Goal: Transaction & Acquisition: Purchase product/service

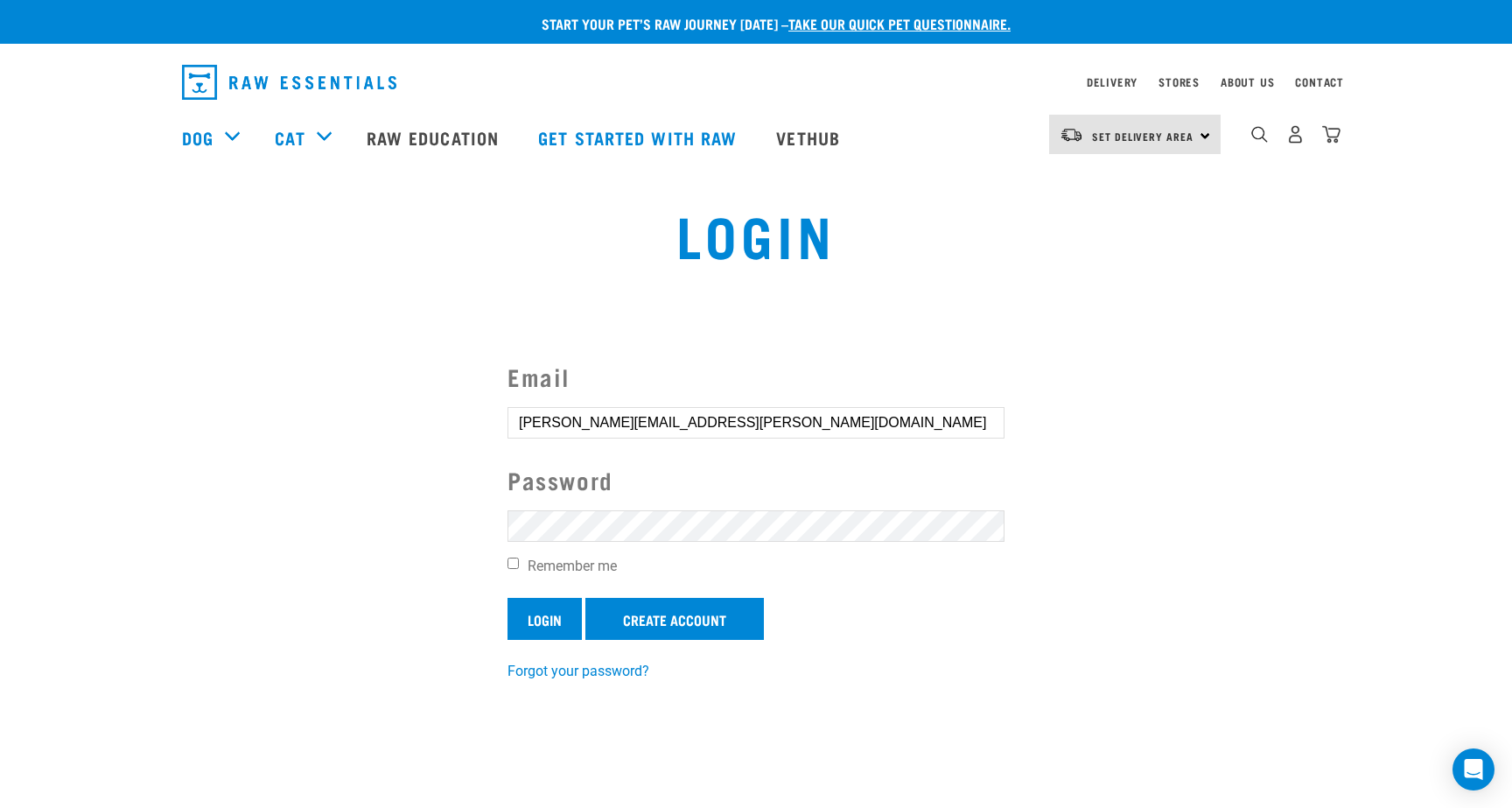
click at [536, 607] on input "Login" at bounding box center [544, 618] width 74 height 42
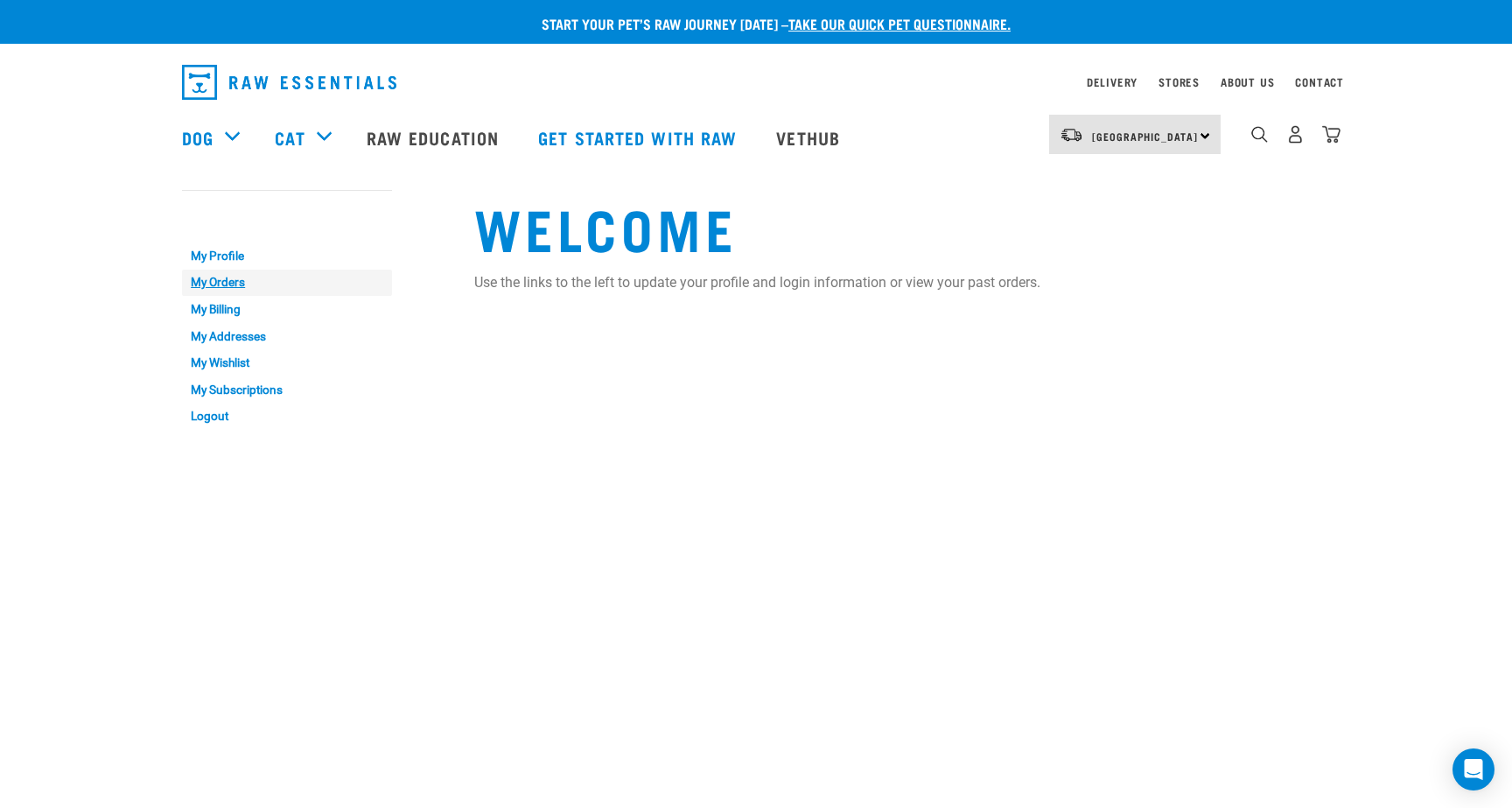
click at [228, 281] on link "My Orders" at bounding box center [287, 283] width 210 height 27
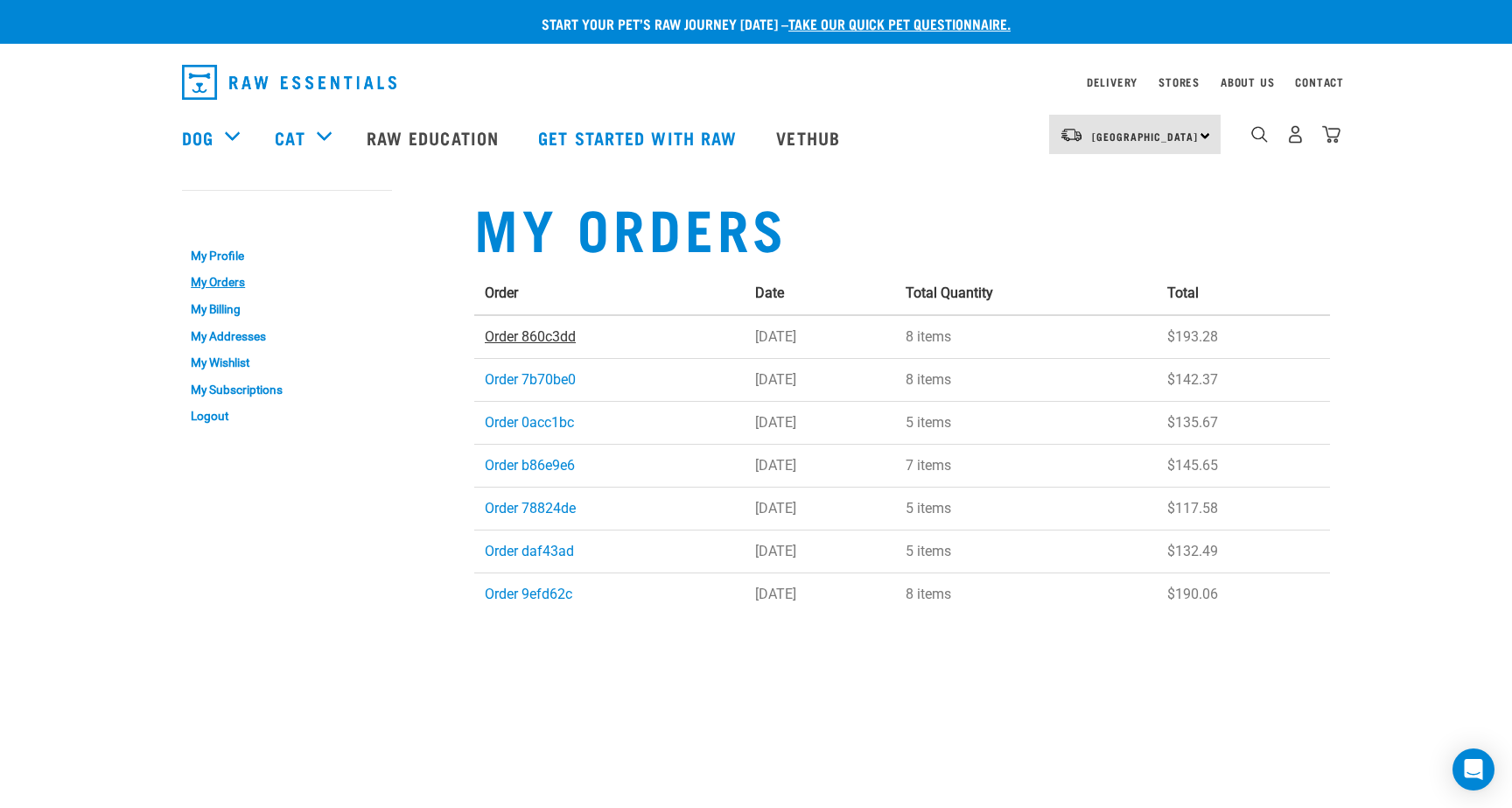
click at [543, 336] on link "Order 860c3dd" at bounding box center [530, 336] width 91 height 17
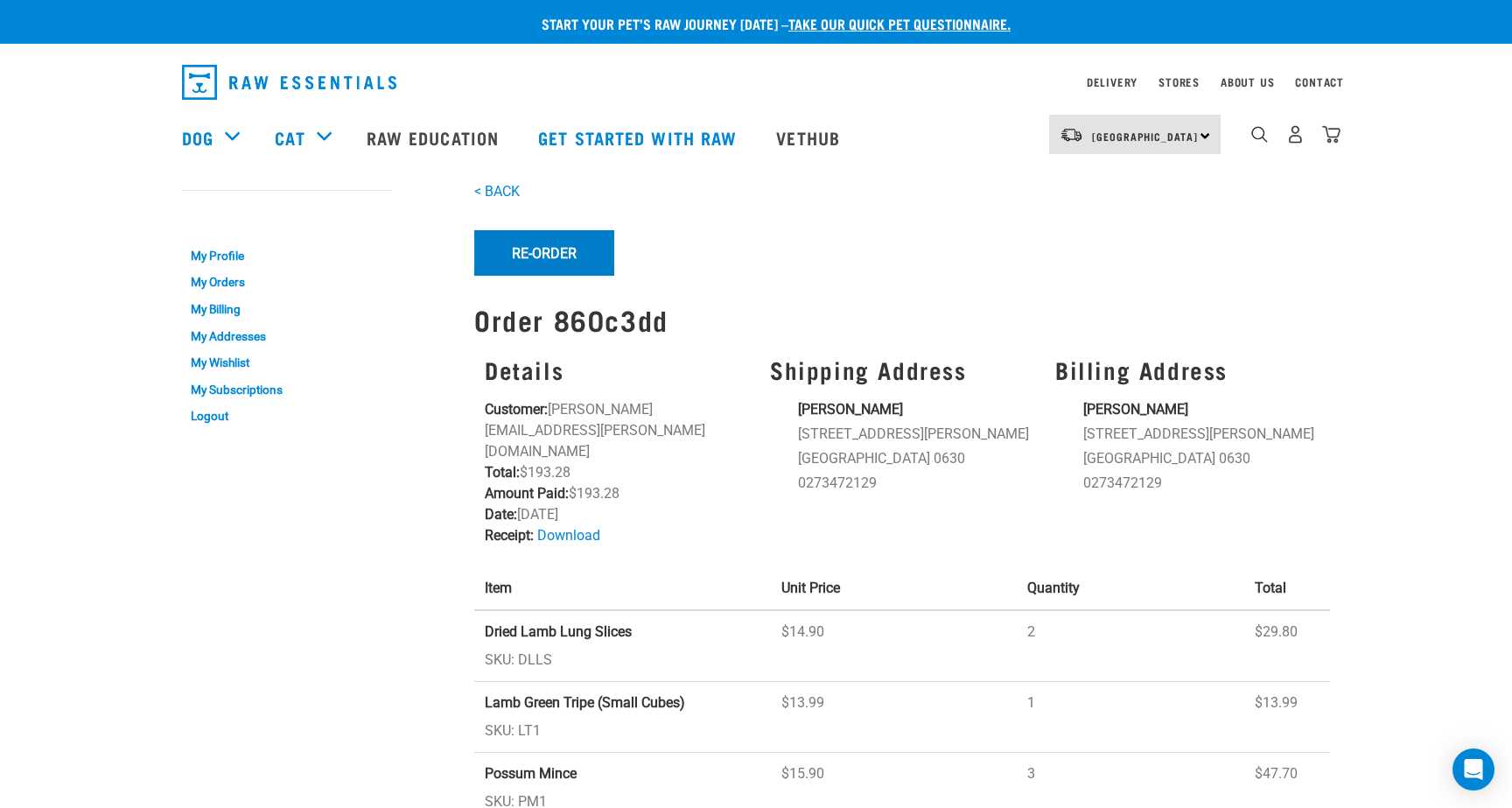
click at [554, 244] on button "Re-Order" at bounding box center [544, 253] width 140 height 46
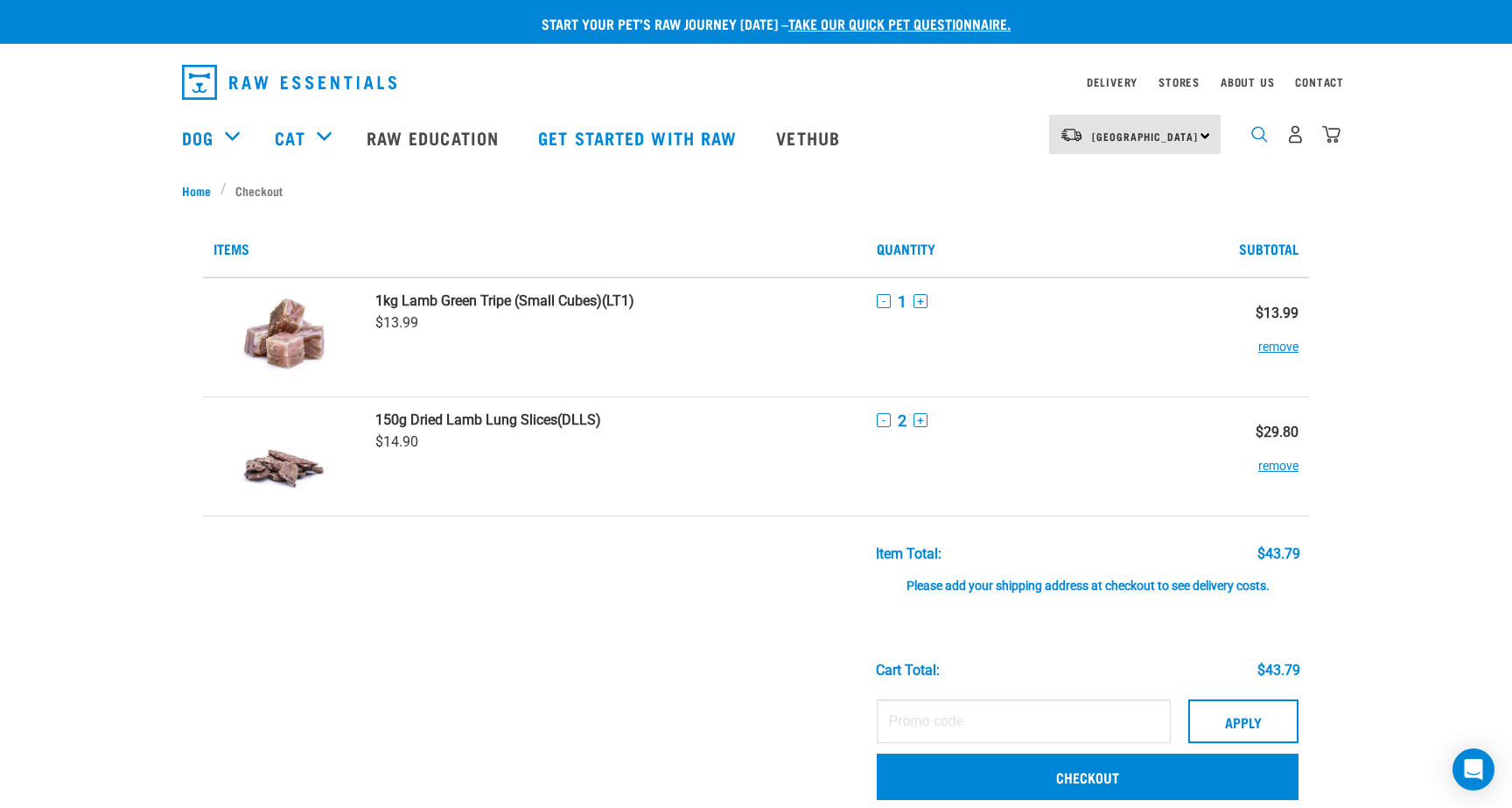
click at [1258, 138] on img "dropdown navigation" at bounding box center [1259, 134] width 17 height 17
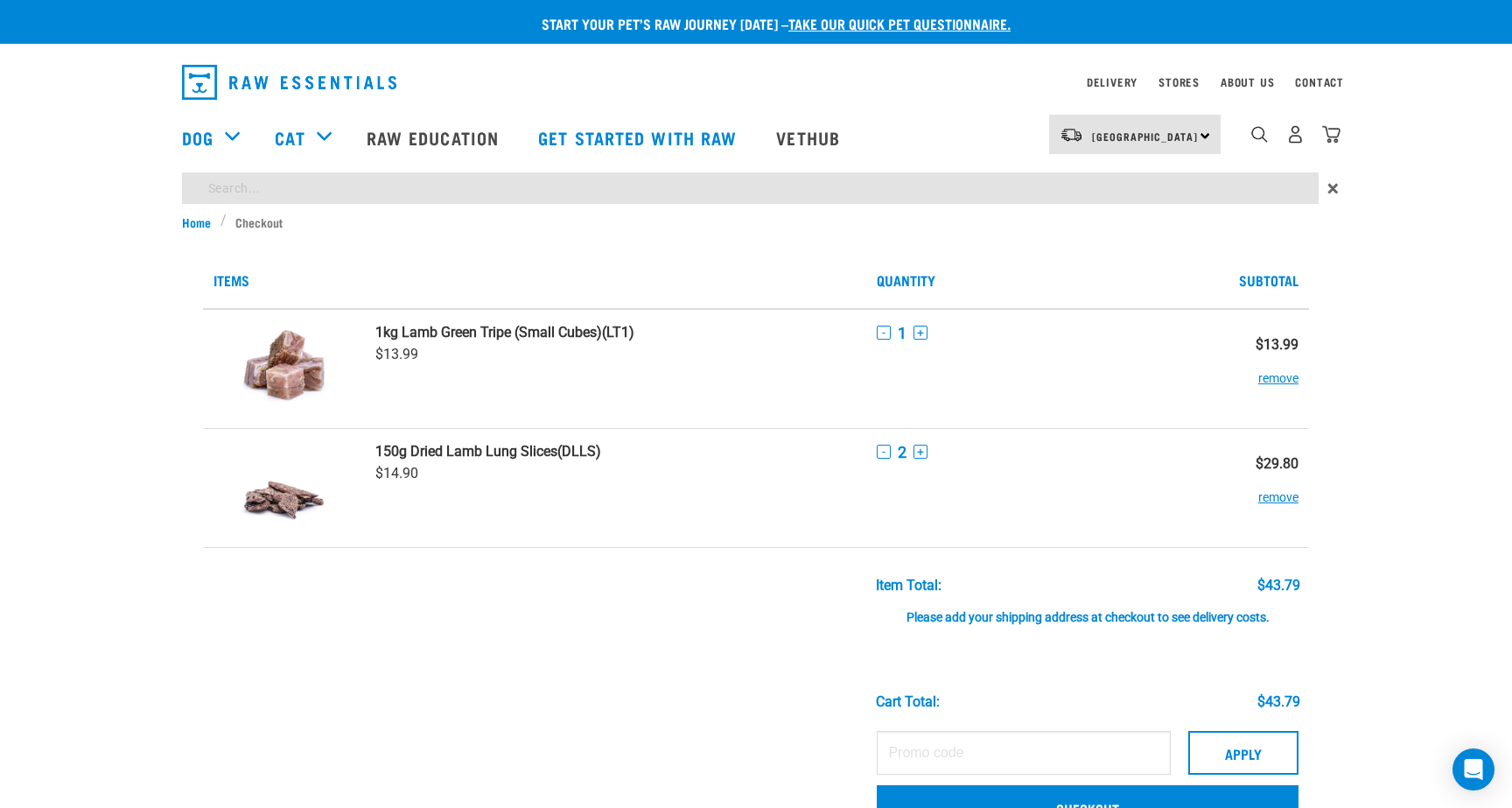
click at [758, 184] on input "search" at bounding box center [750, 188] width 1137 height 32
type input "goat mince"
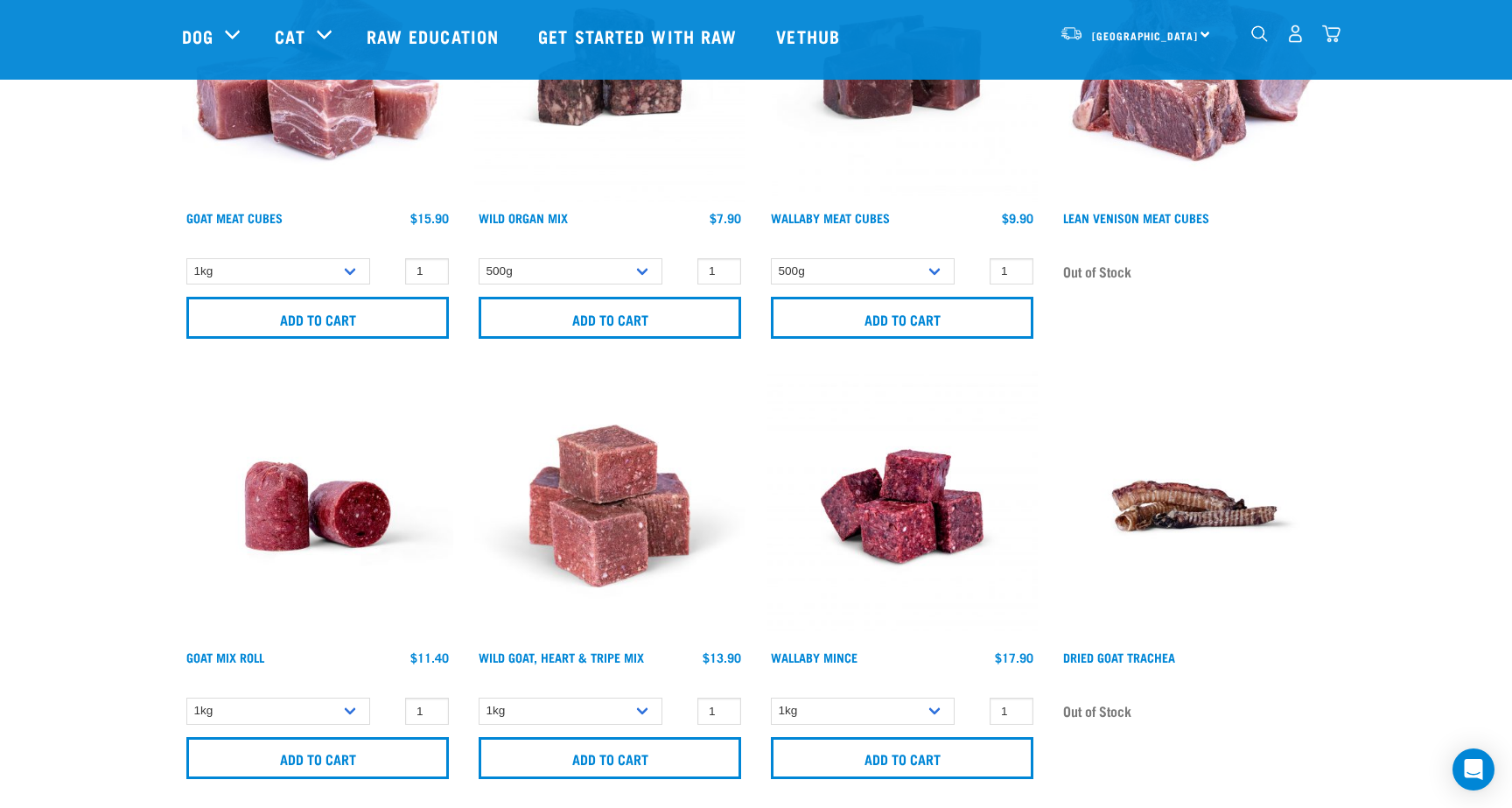
scroll to position [804, 0]
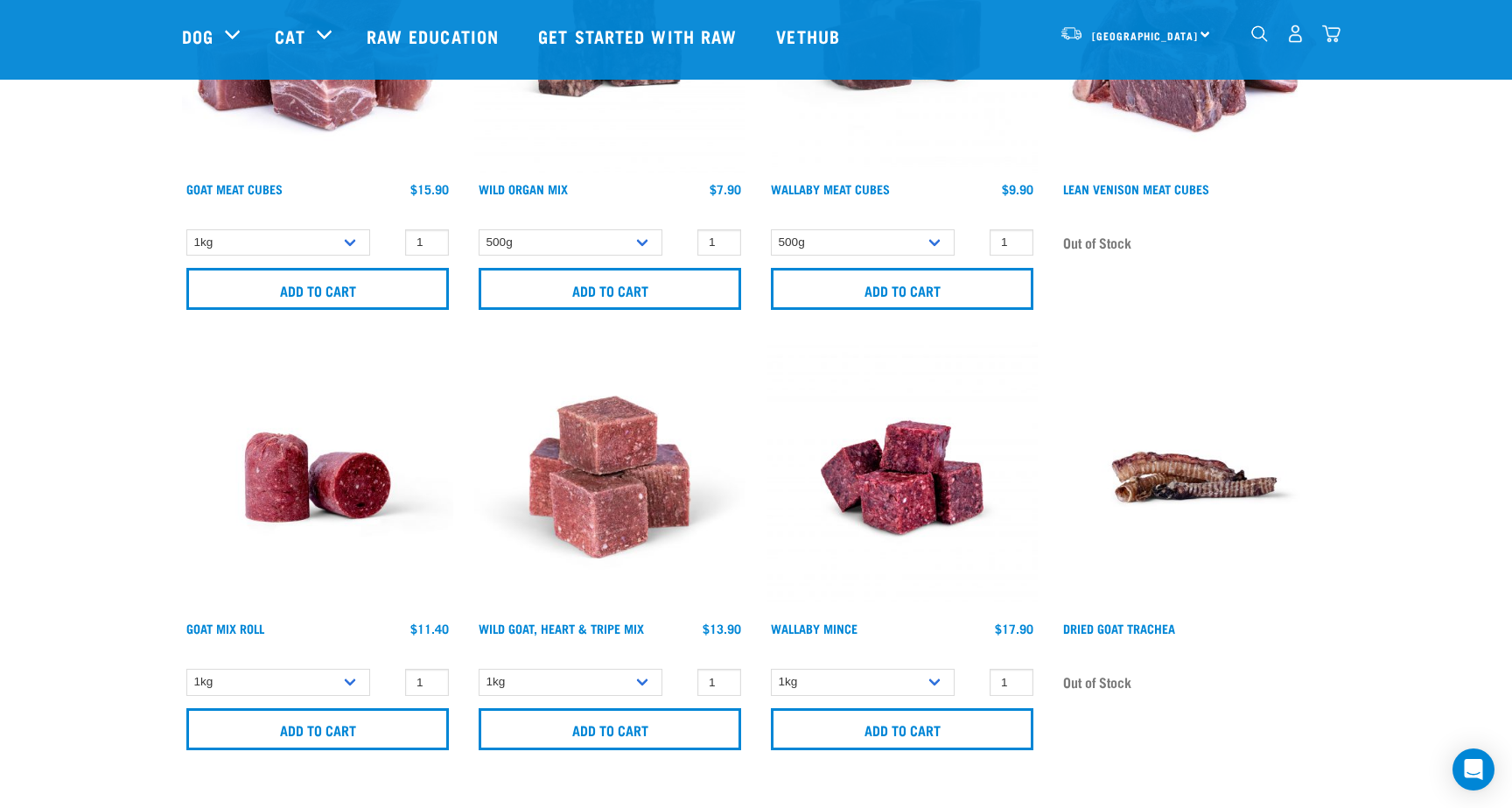
click at [596, 553] on img at bounding box center [610, 476] width 271 height 271
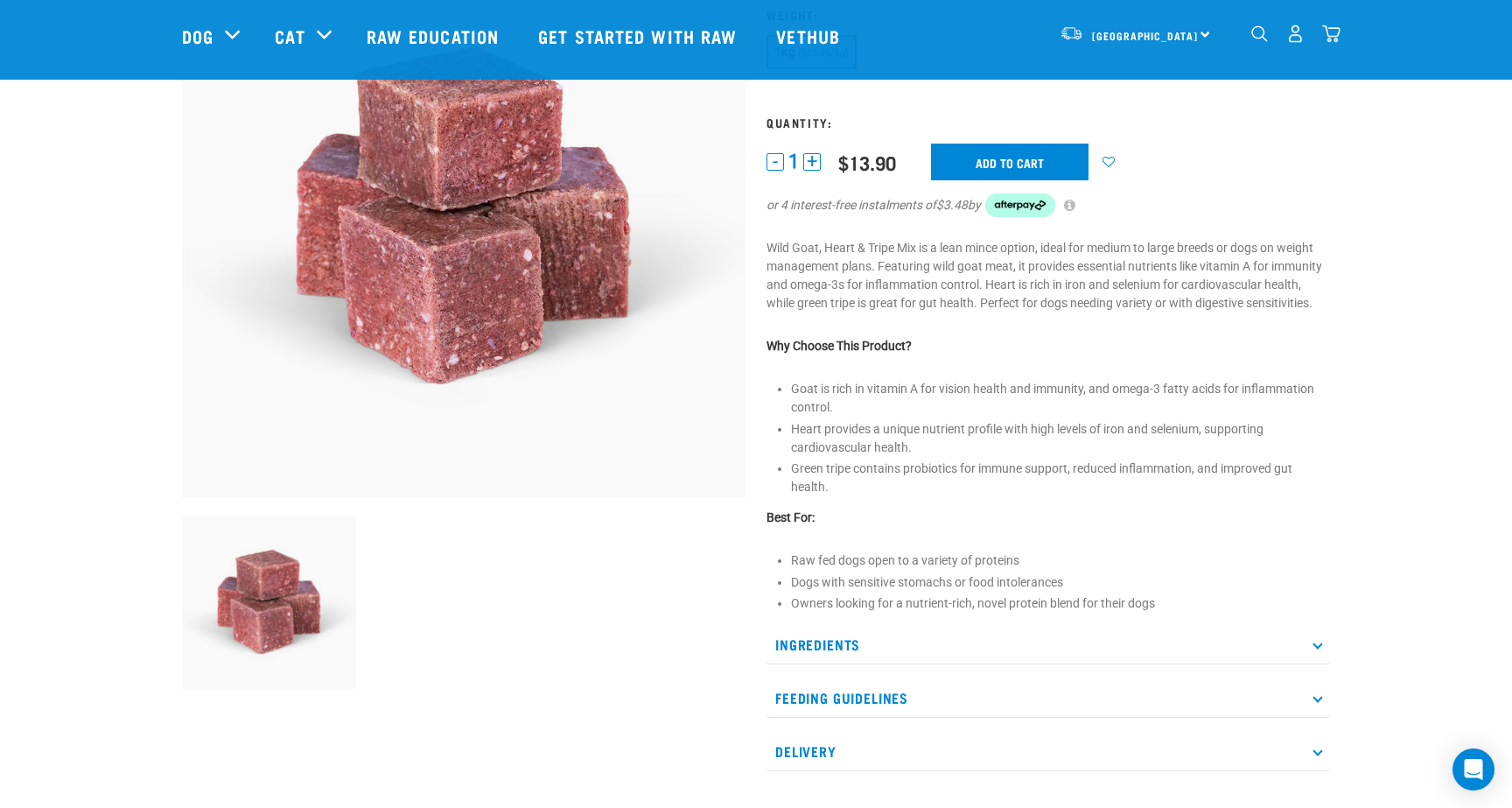
scroll to position [207, 0]
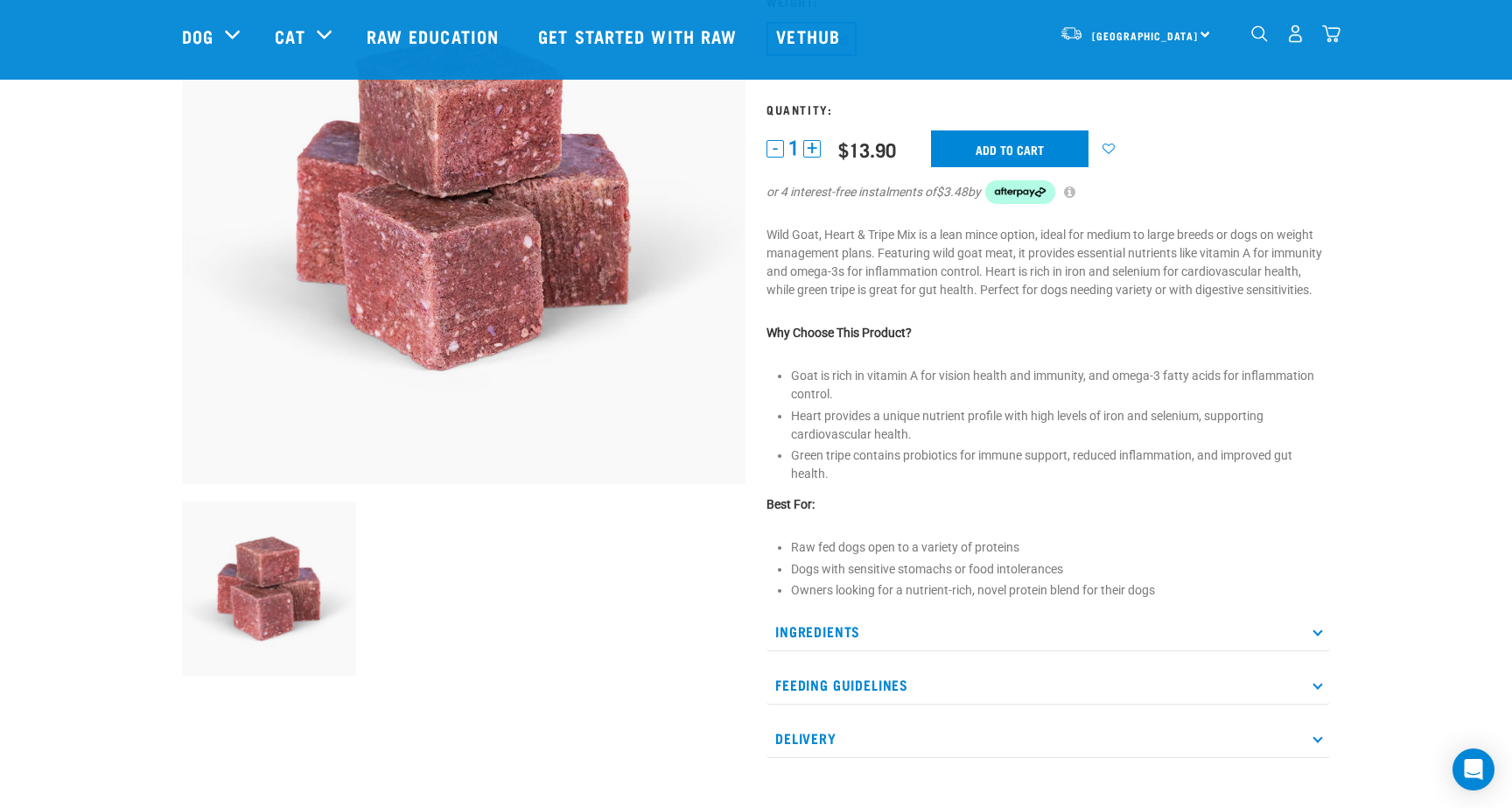
click at [893, 619] on p "Ingredients" at bounding box center [1048, 631] width 564 height 40
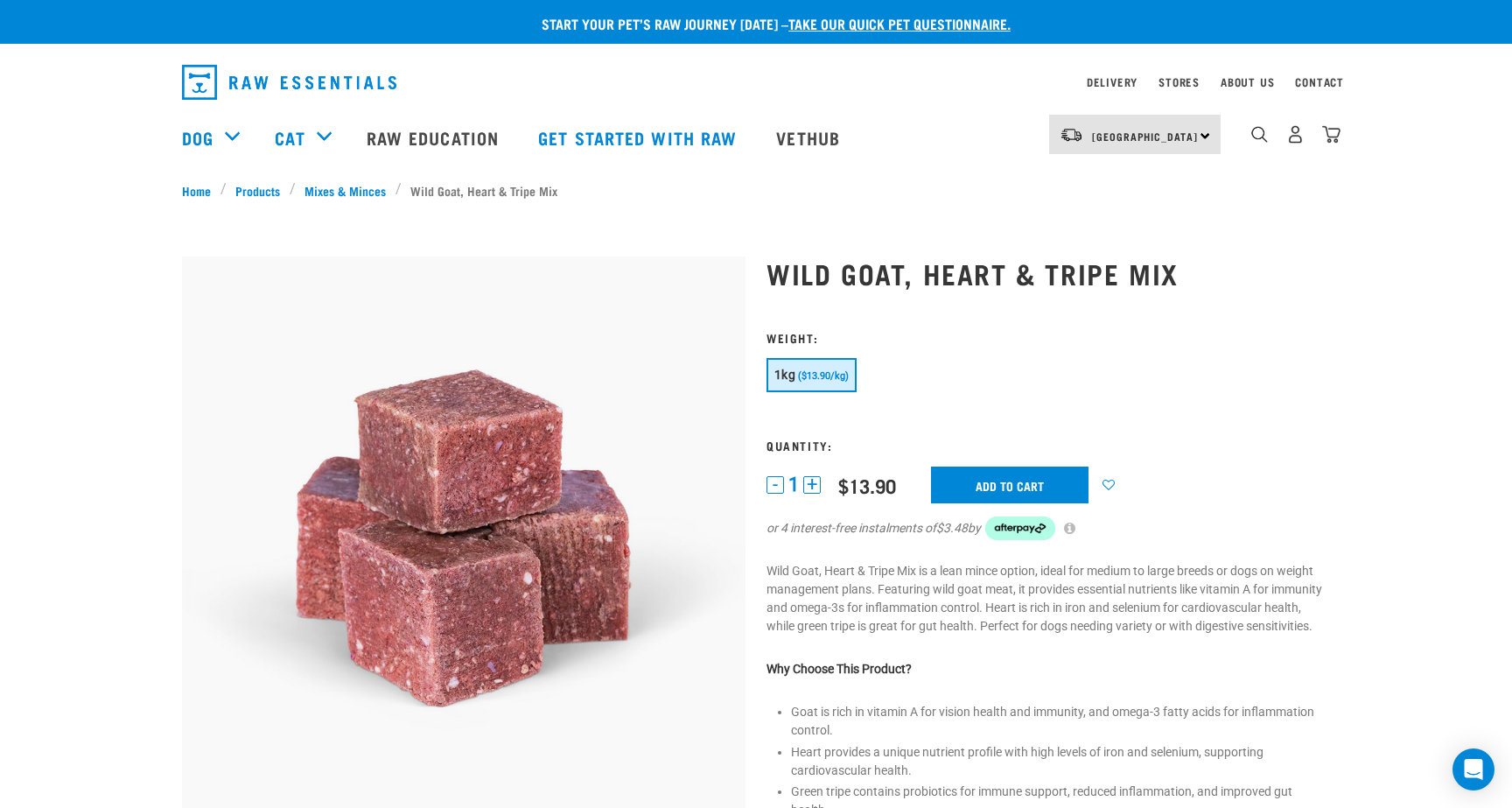
scroll to position [0, 0]
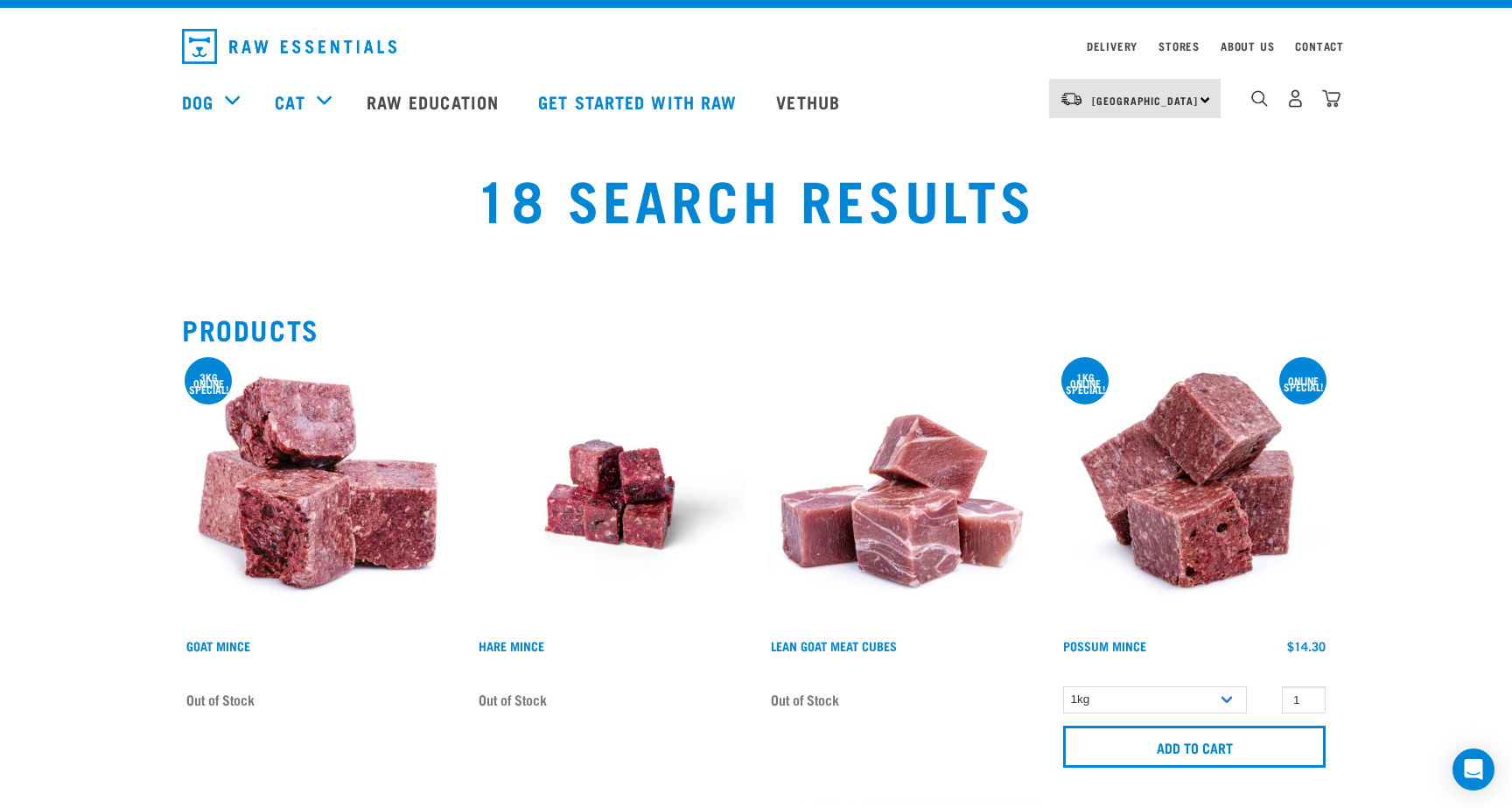
scroll to position [25, 0]
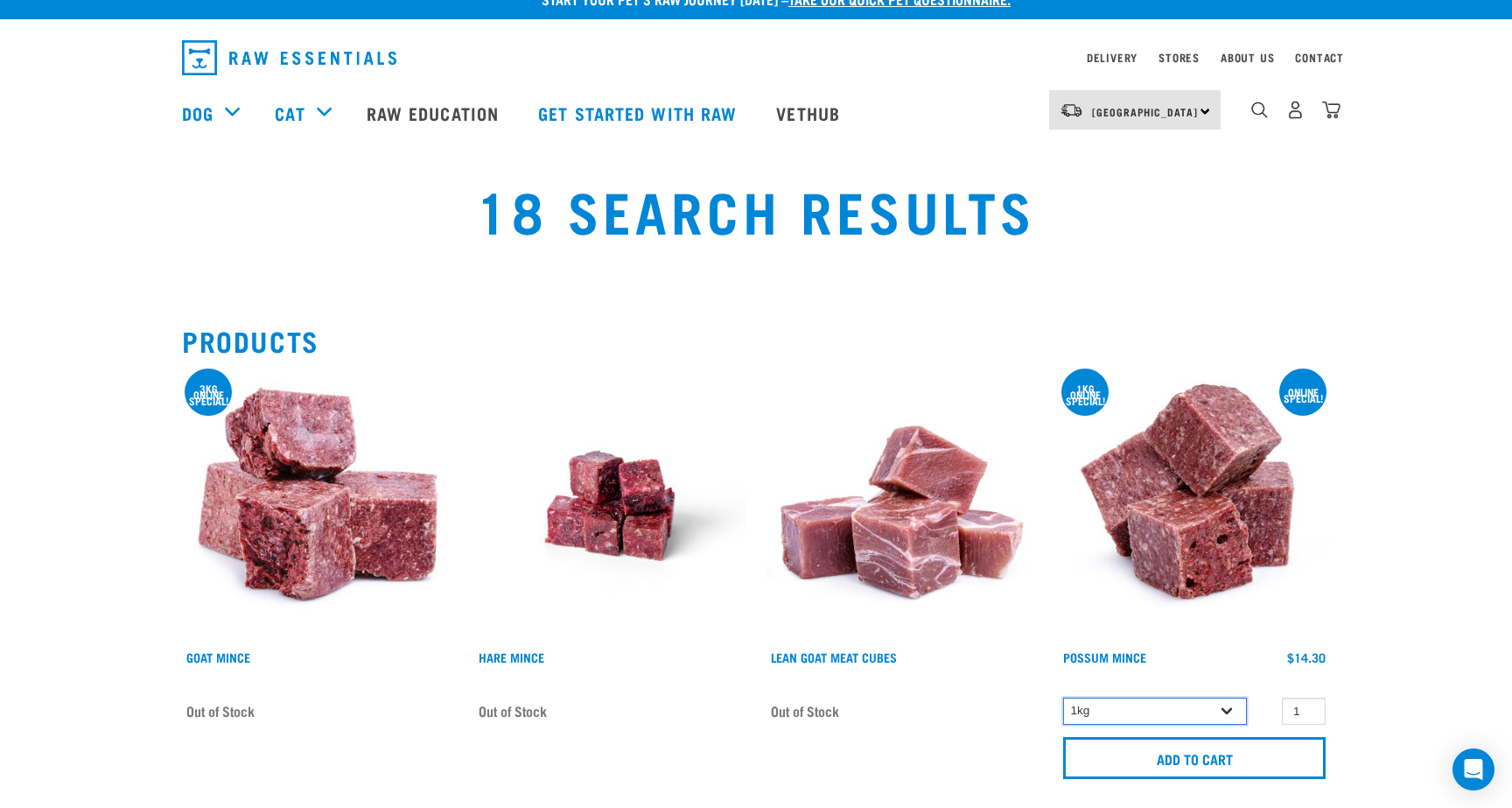
select select "457"
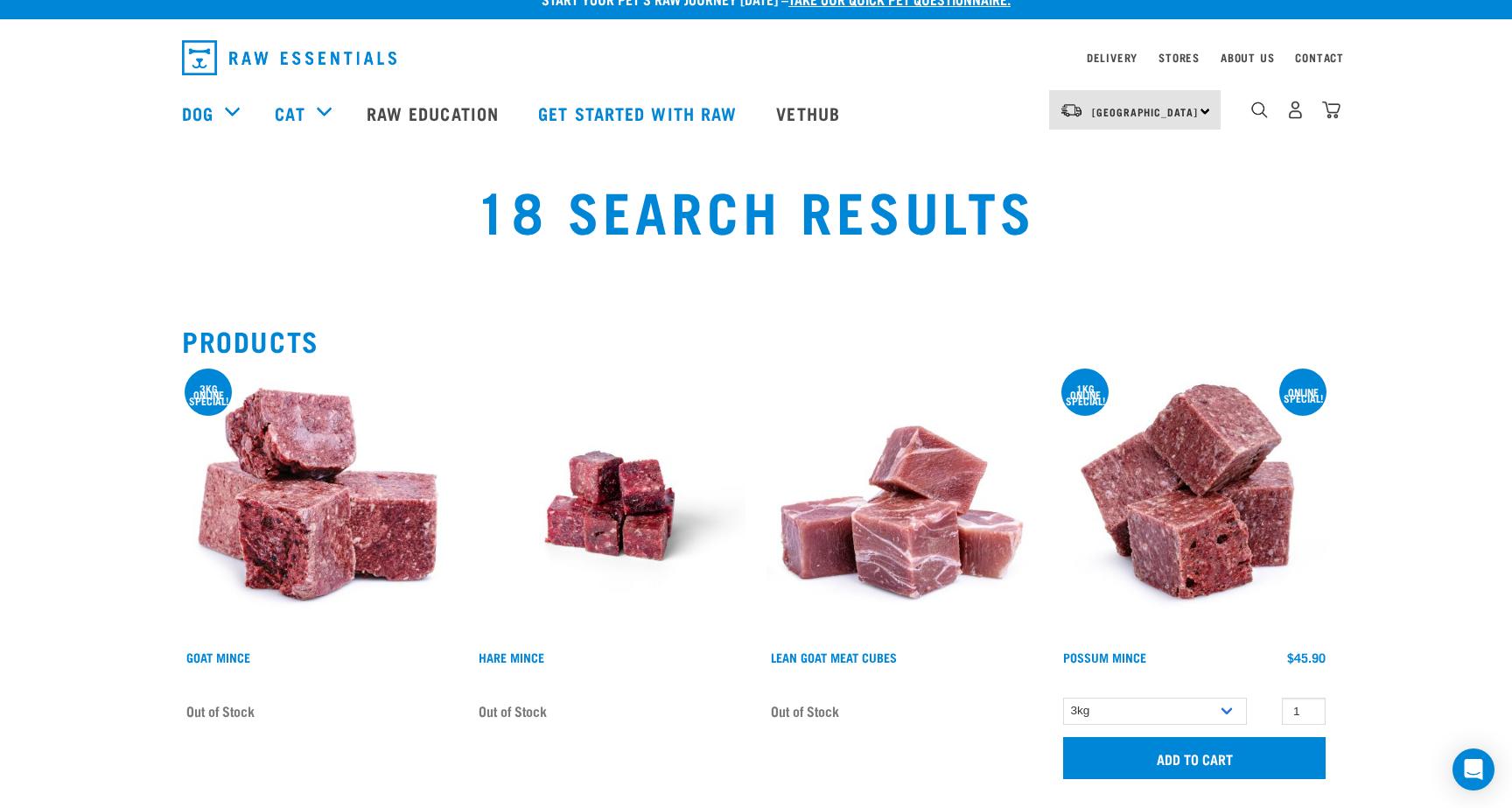
click at [1212, 761] on input "Add to cart" at bounding box center [1194, 758] width 263 height 42
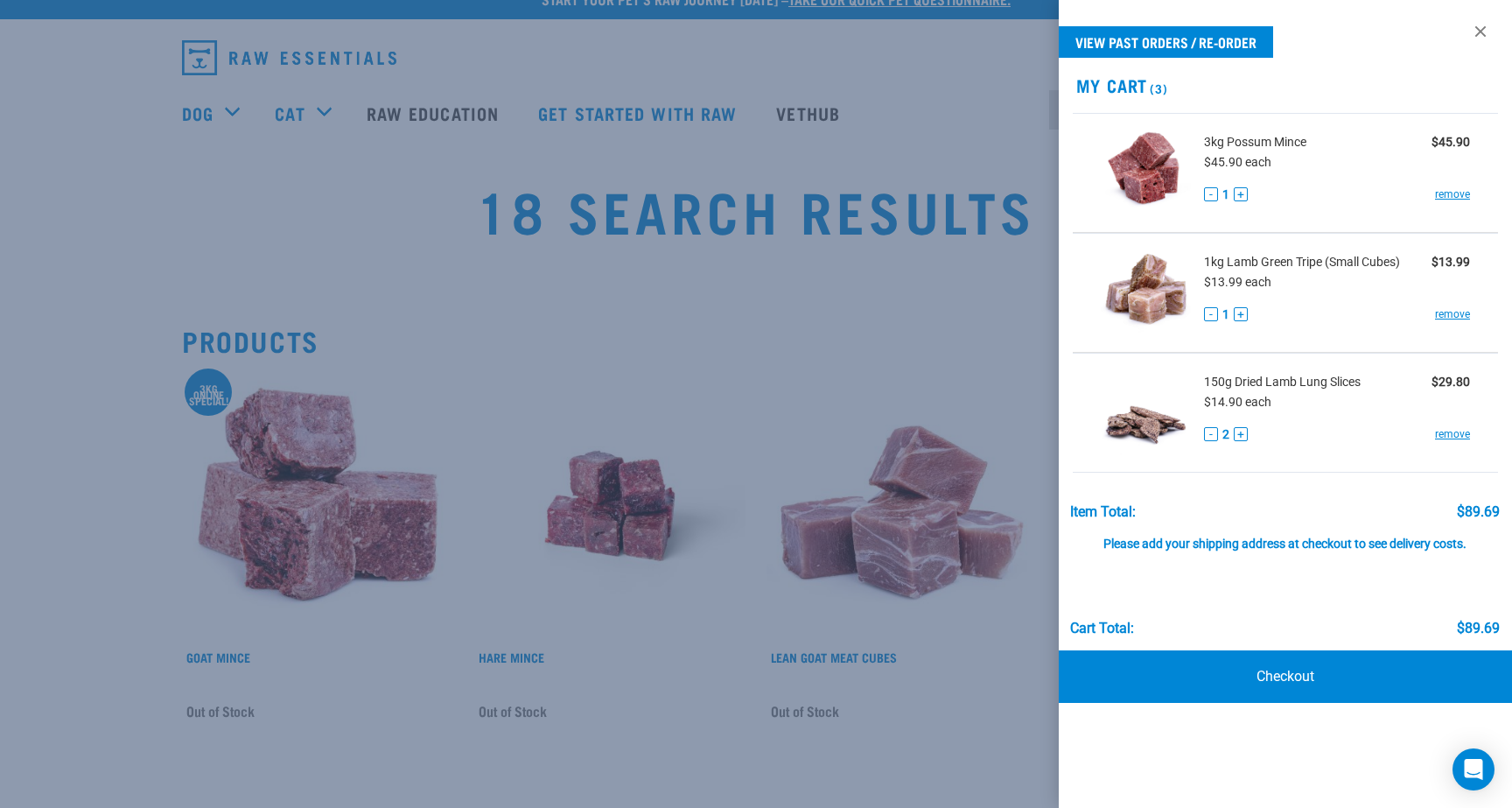
click at [1239, 193] on button "+" at bounding box center [1241, 194] width 14 height 14
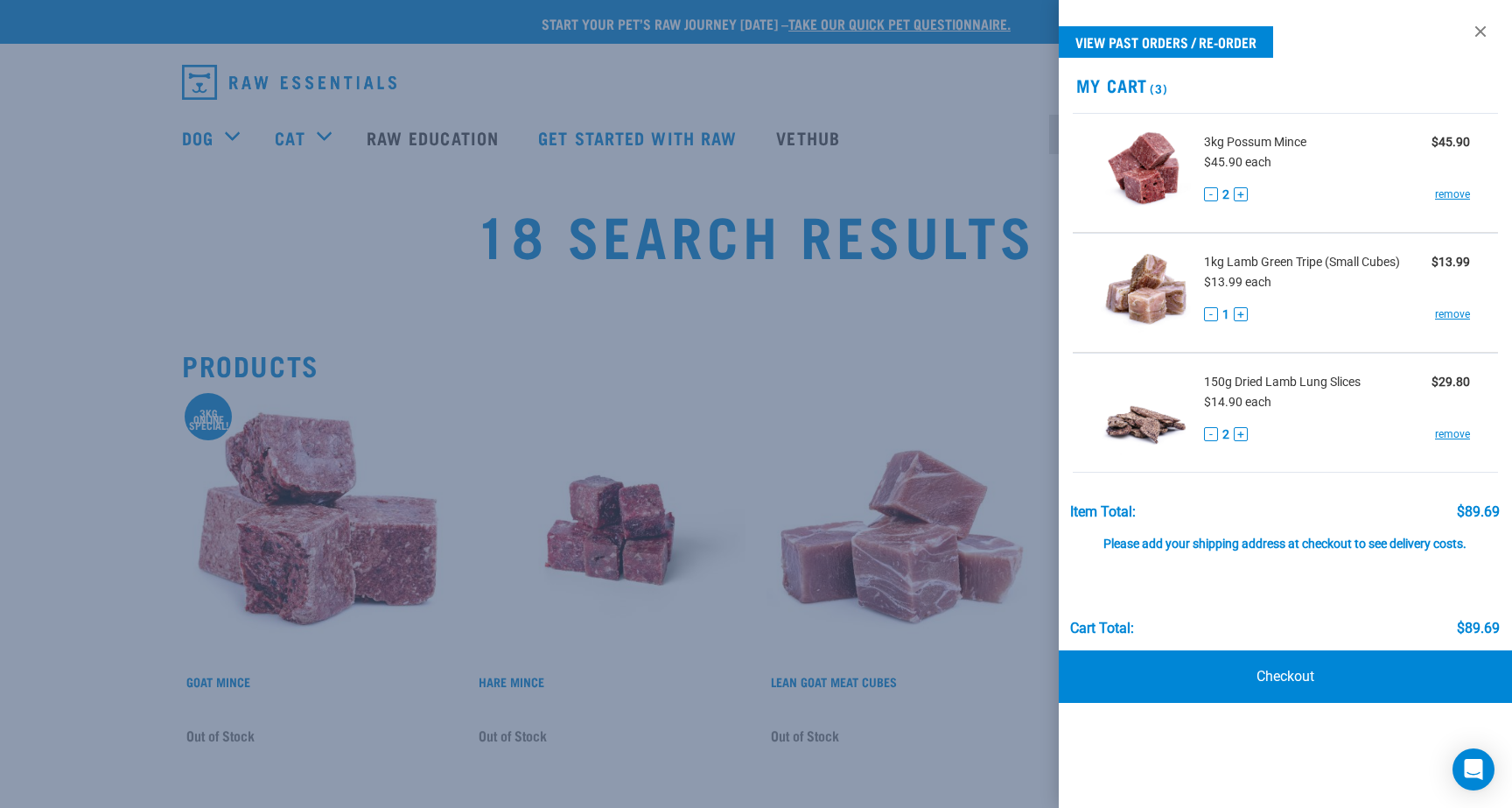
scroll to position [0, 0]
click at [1385, 79] on h2 "My Cart (3)" at bounding box center [1285, 85] width 453 height 20
click at [1284, 609] on div "Cart total: $89.69" at bounding box center [1284, 593] width 430 height 86
click at [939, 405] on div at bounding box center [756, 404] width 1512 height 808
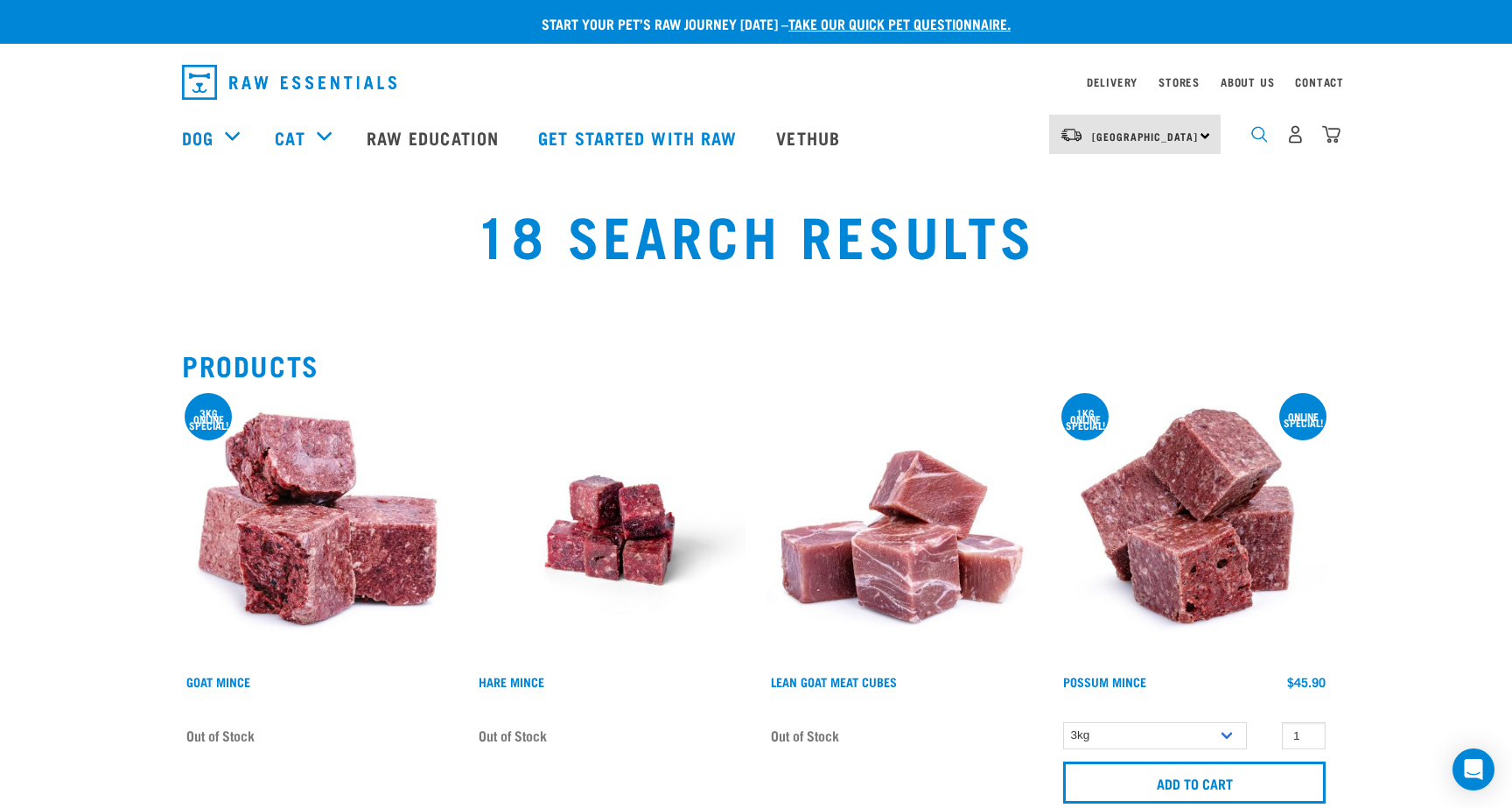
click at [1258, 138] on img "dropdown navigation" at bounding box center [1259, 134] width 17 height 17
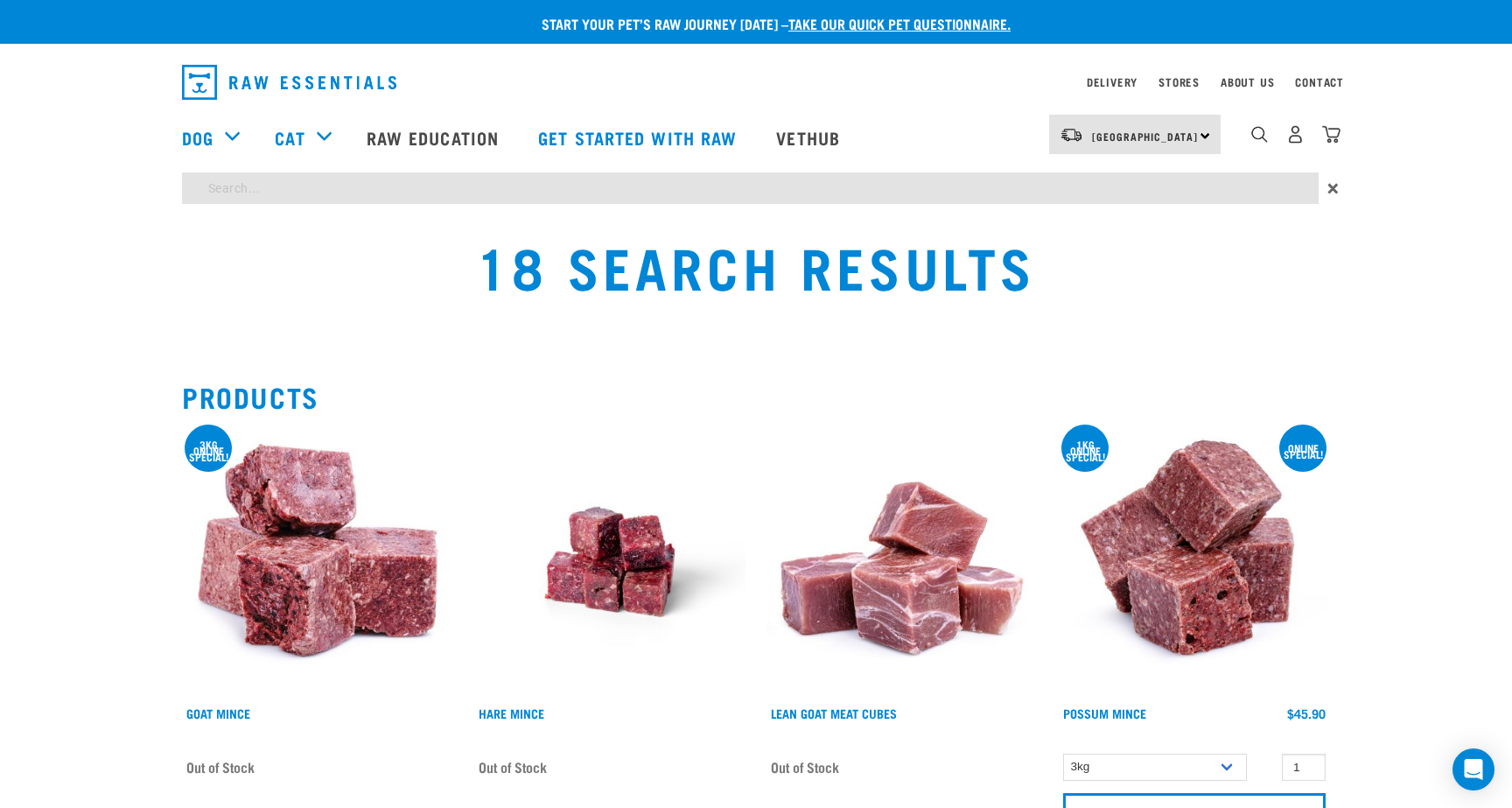
click at [373, 194] on input "search" at bounding box center [750, 188] width 1137 height 32
type input "goat"
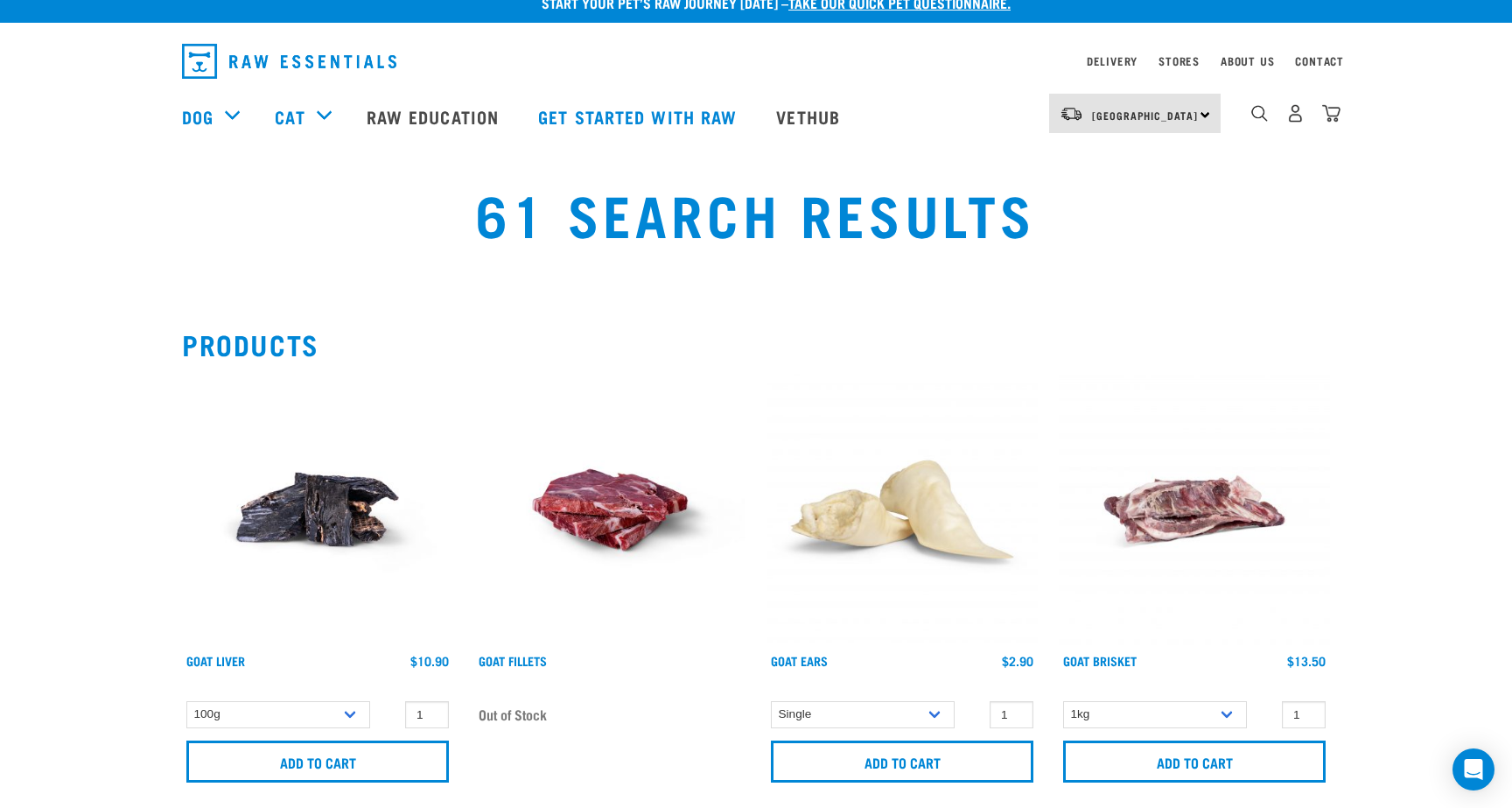
scroll to position [6, 0]
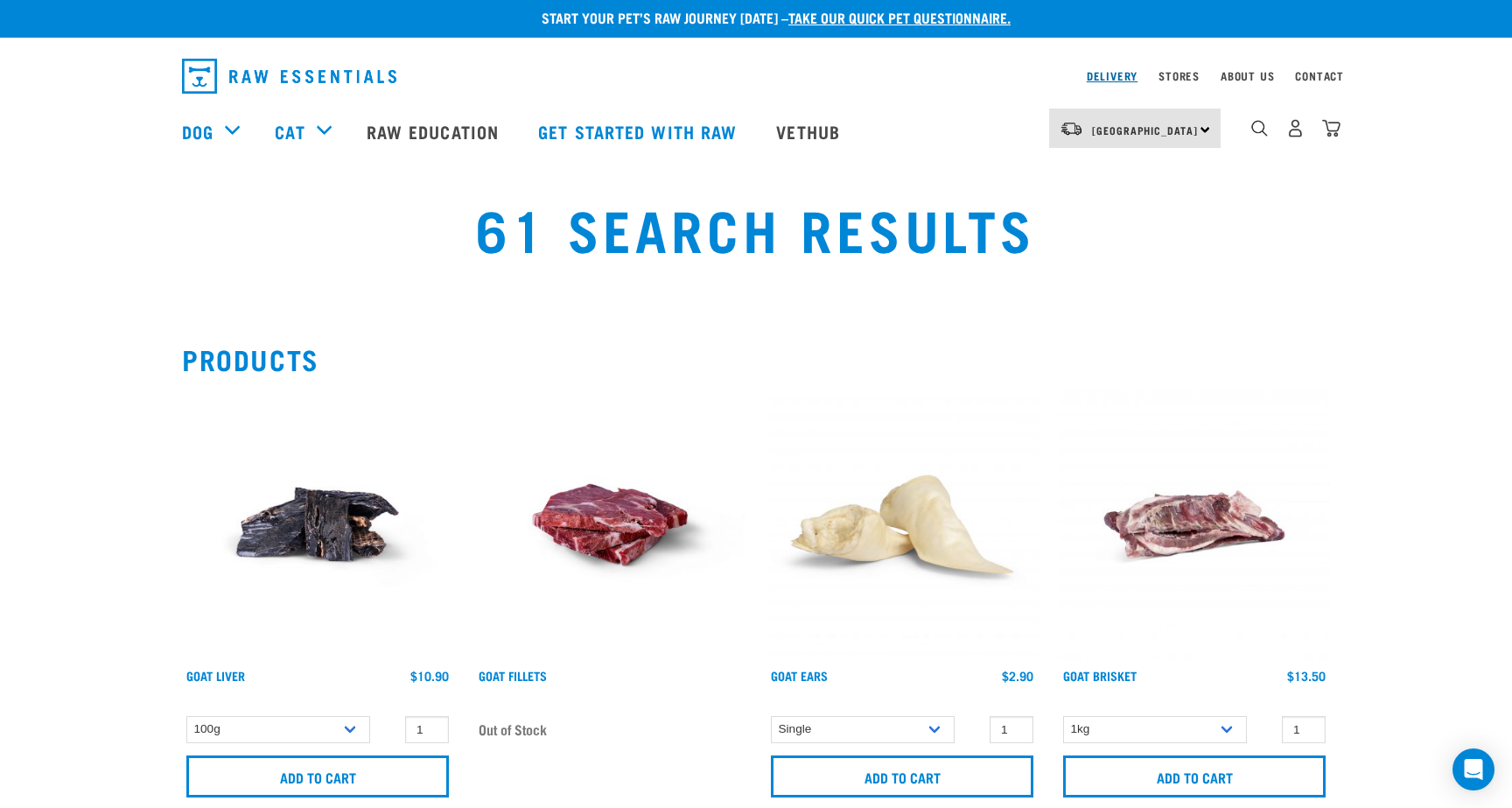
click at [1104, 75] on link "Delivery" at bounding box center [1112, 75] width 51 height 6
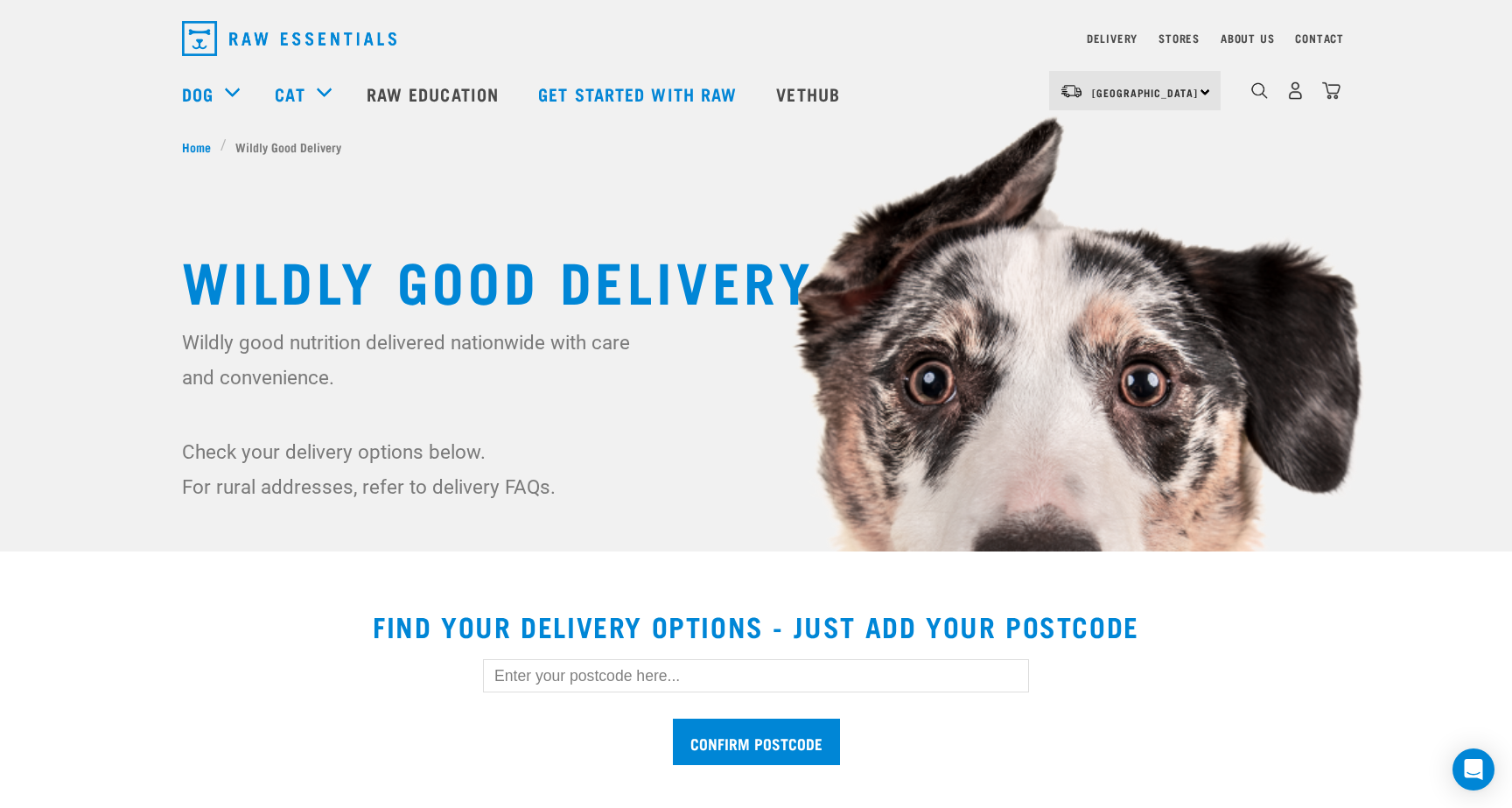
scroll to position [52, 0]
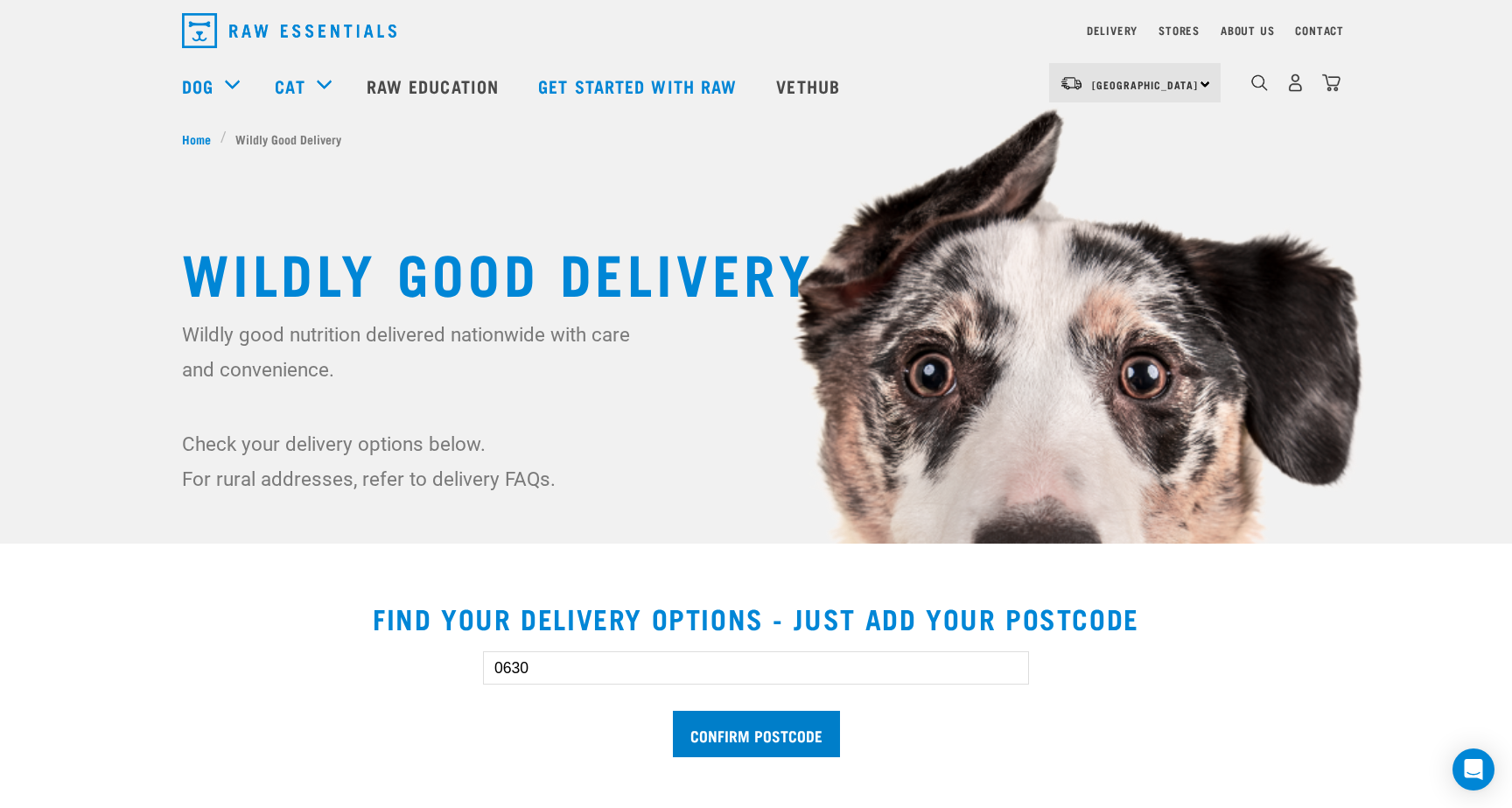
type input "0630"
click at [761, 734] on input "Confirm postcode" at bounding box center [756, 733] width 167 height 47
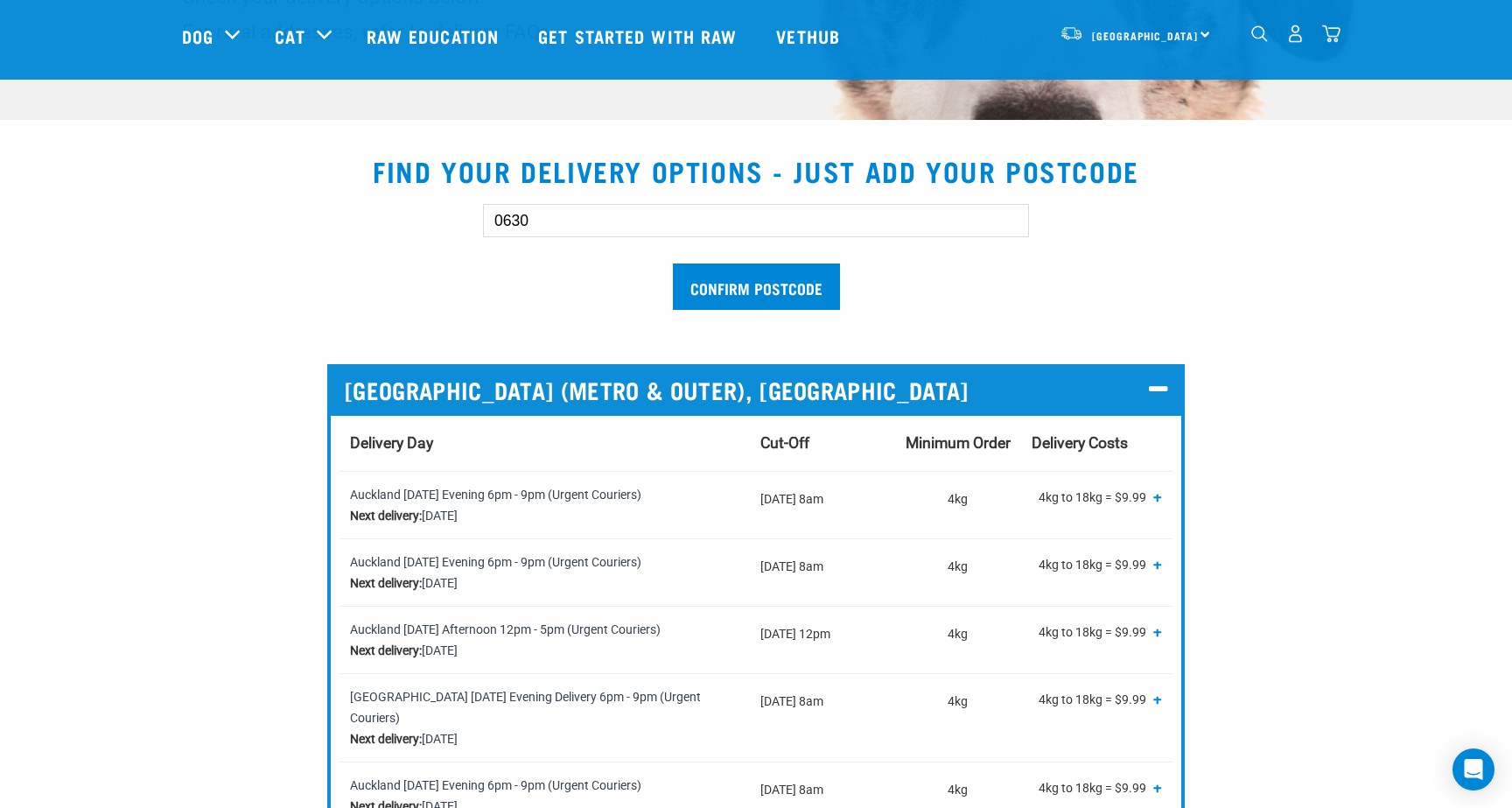
scroll to position [483, 0]
